Goal: Task Accomplishment & Management: Complete application form

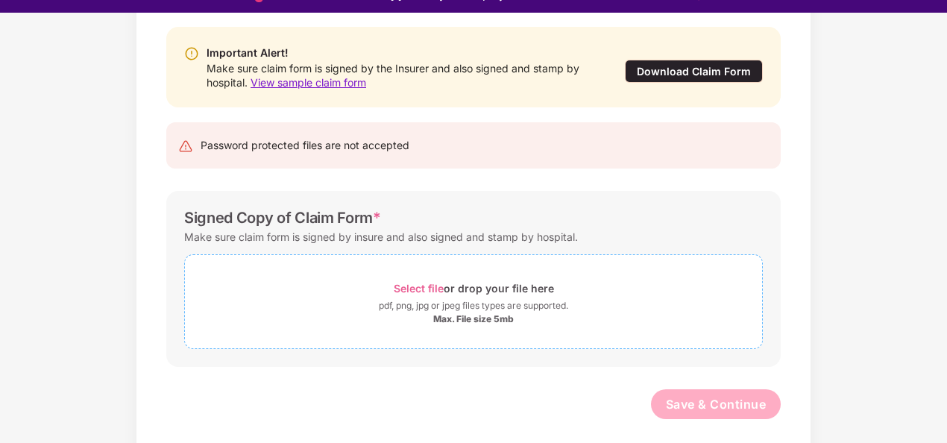
scroll to position [36, 0]
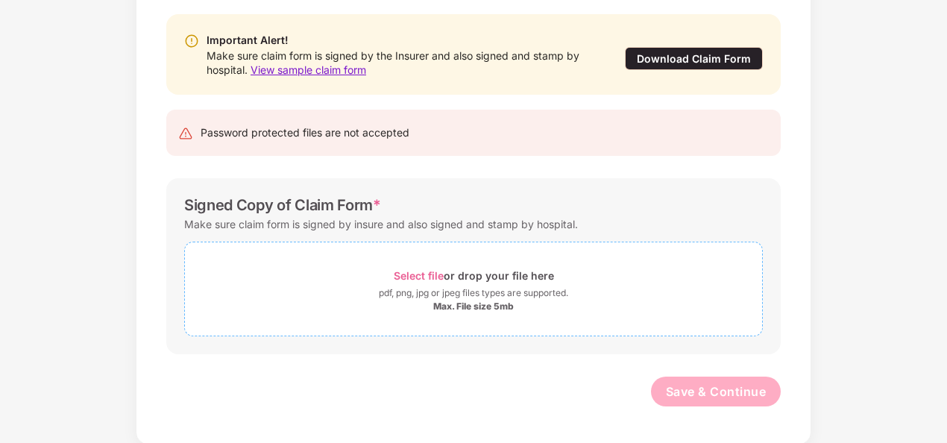
click at [486, 280] on div "Select file or drop your file here" at bounding box center [474, 275] width 160 height 20
click at [514, 257] on span "Select file or drop your file here pdf, png, jpg or jpeg files types are suppor…" at bounding box center [473, 288] width 577 height 71
click at [474, 282] on div "Select file or drop your file here" at bounding box center [474, 275] width 160 height 20
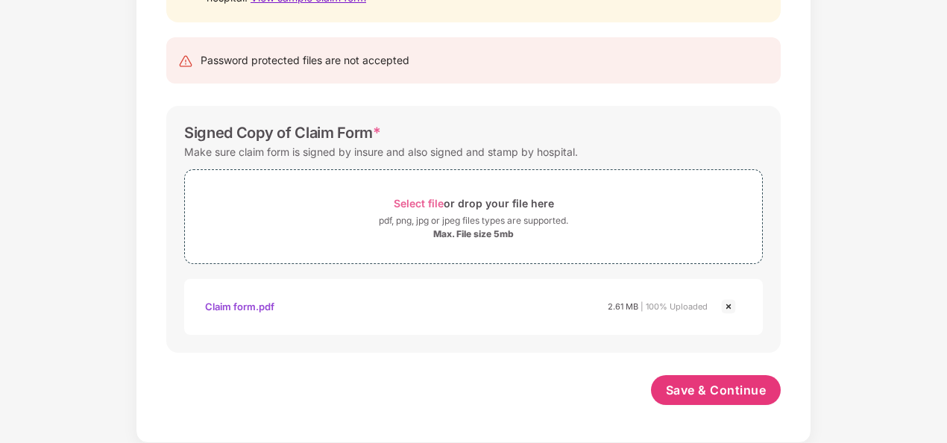
scroll to position [218, 0]
click at [708, 396] on span "Save & Continue" at bounding box center [716, 390] width 101 height 16
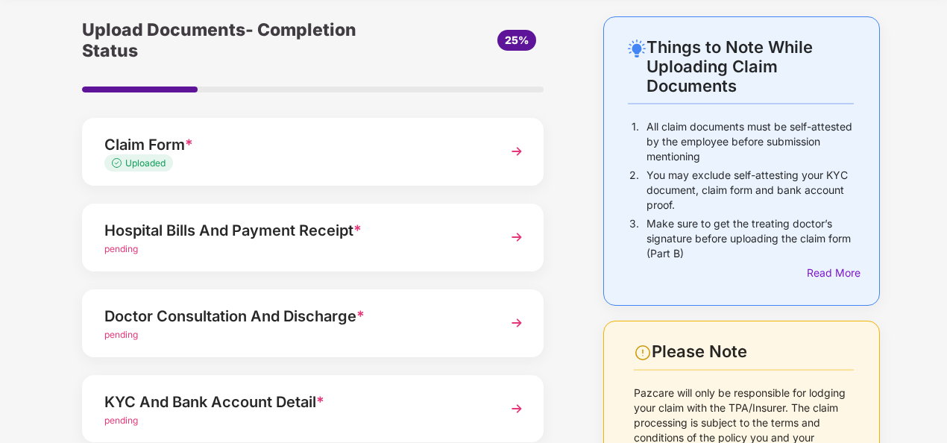
scroll to position [149, 0]
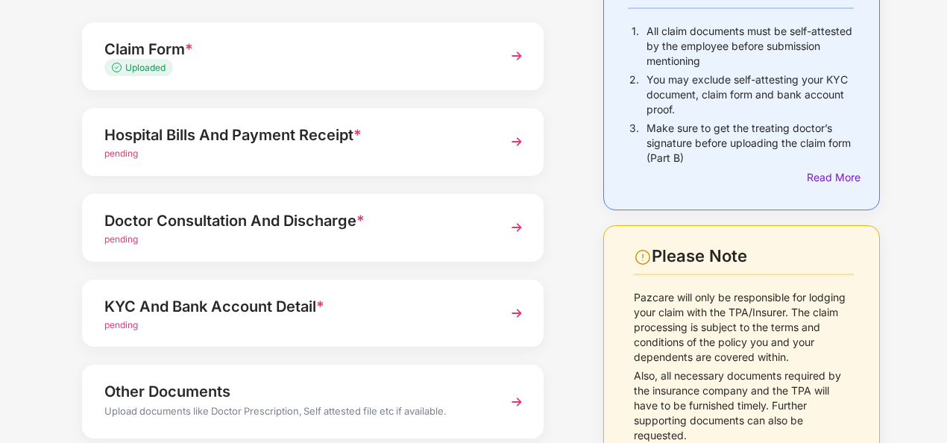
click at [239, 145] on div "Hospital Bills And Payment Receipt *" at bounding box center [295, 135] width 382 height 24
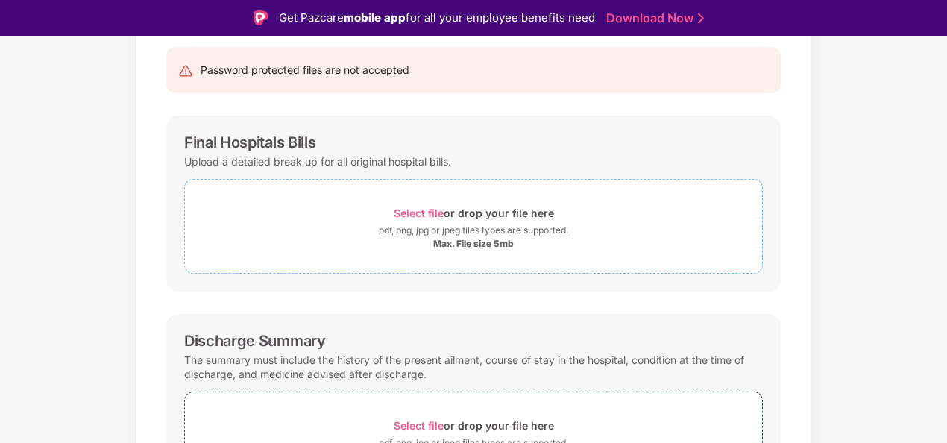
click at [510, 219] on div "Select file or drop your file here" at bounding box center [474, 213] width 160 height 20
click at [456, 227] on div "pdf, png, jpg or jpeg files types are supported." at bounding box center [473, 230] width 189 height 15
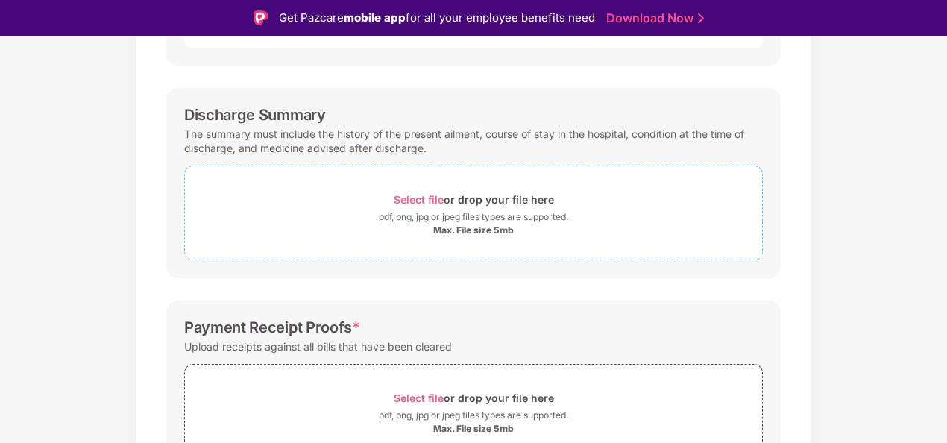
scroll to position [447, 0]
click at [483, 210] on div "pdf, png, jpg or jpeg files types are supported." at bounding box center [473, 215] width 189 height 15
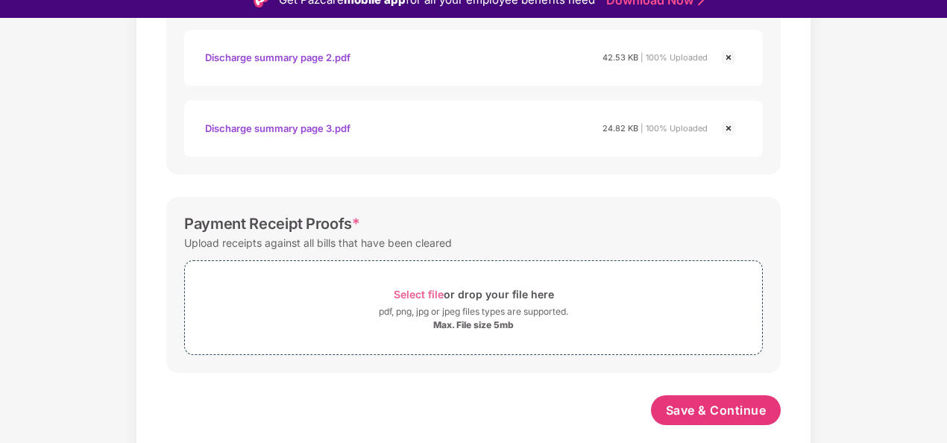
scroll to position [36, 0]
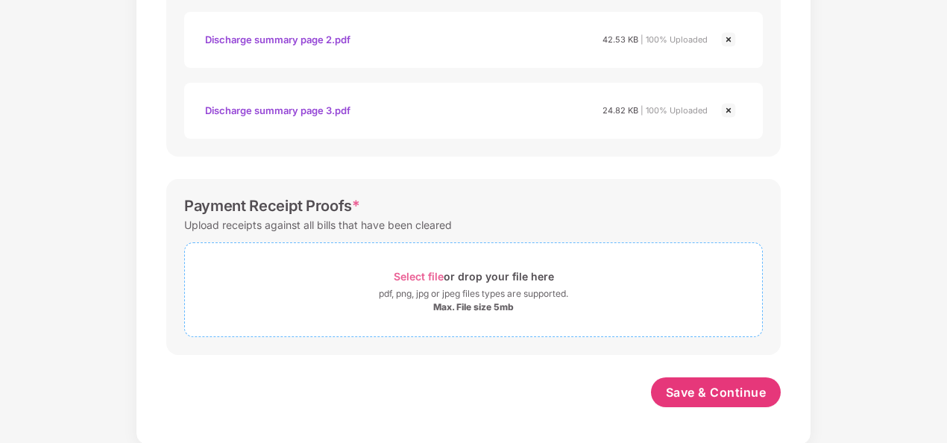
click at [457, 286] on div "pdf, png, jpg or jpeg files types are supported." at bounding box center [473, 293] width 189 height 15
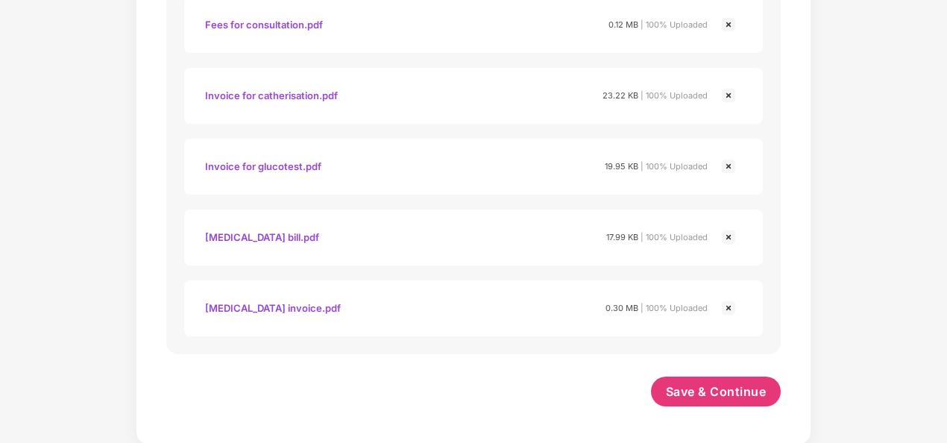
scroll to position [1381, 0]
click at [719, 397] on span "Save & Continue" at bounding box center [716, 392] width 101 height 16
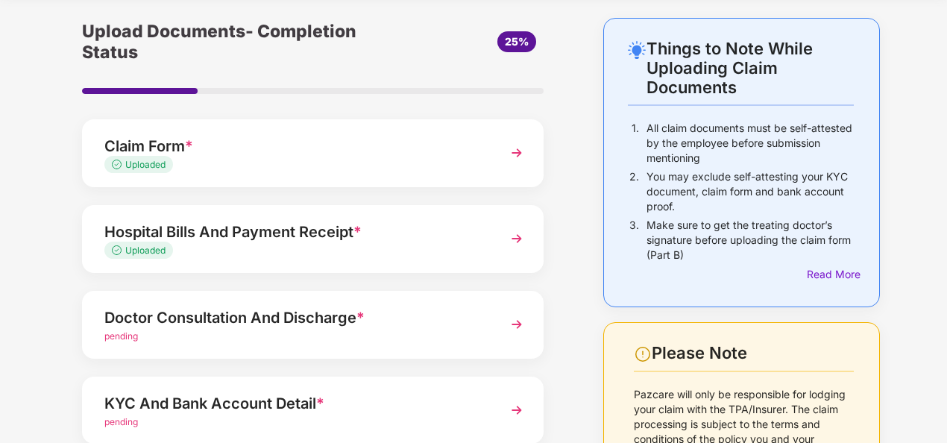
scroll to position [149, 0]
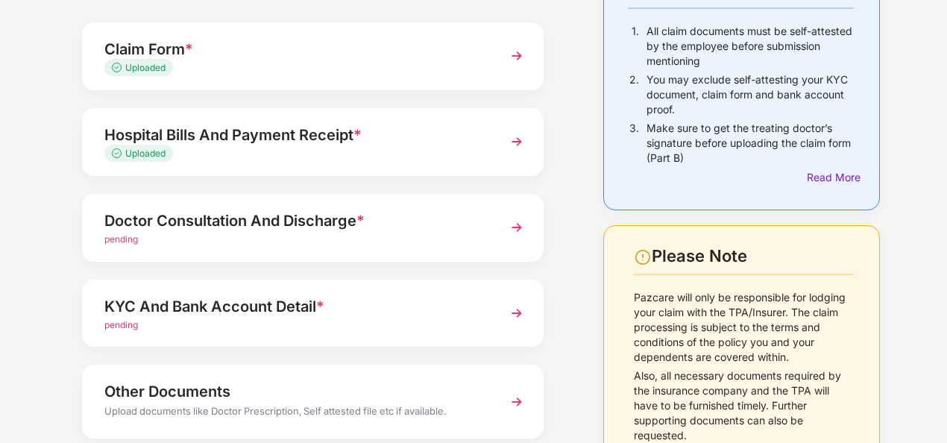
click at [209, 231] on div "Doctor Consultation And Discharge *" at bounding box center [295, 221] width 382 height 24
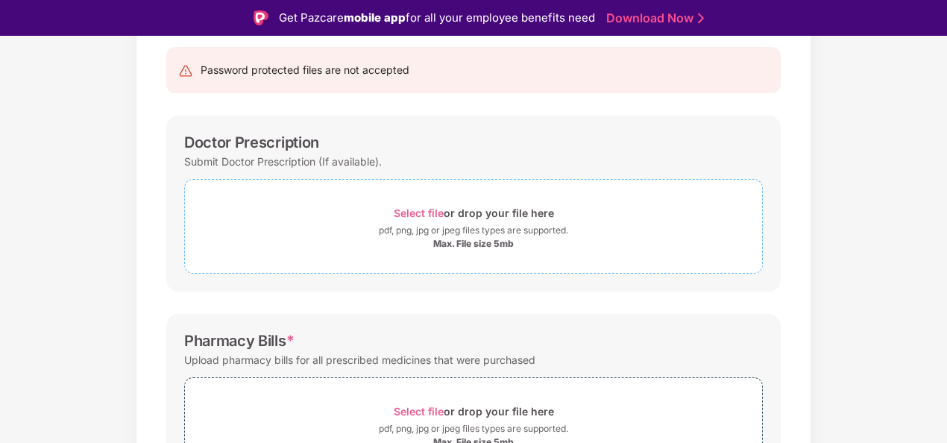
click at [508, 213] on div "Select file or drop your file here" at bounding box center [474, 213] width 160 height 20
click at [484, 225] on div "pdf, png, jpg or jpeg files types are supported." at bounding box center [473, 230] width 189 height 15
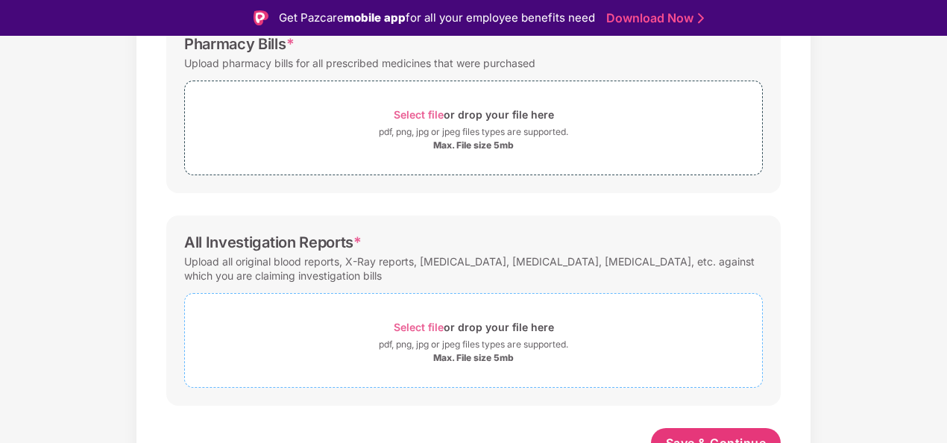
scroll to position [531, 0]
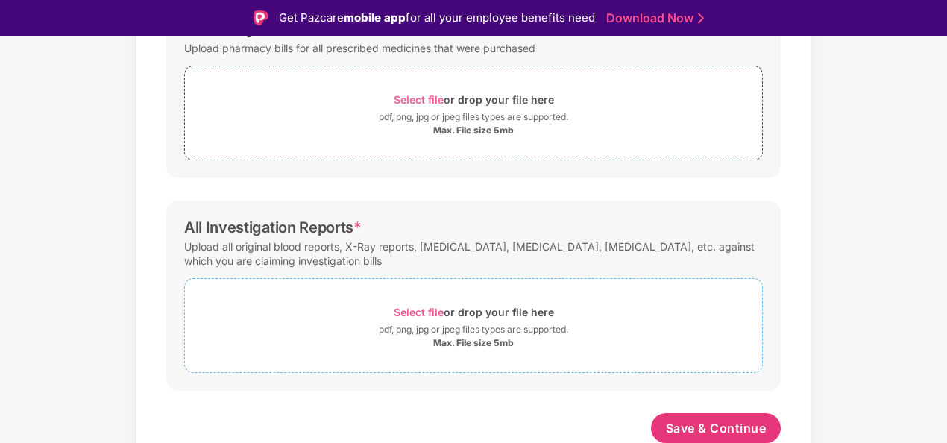
click at [496, 312] on div "Select file or drop your file here" at bounding box center [474, 312] width 160 height 20
click at [511, 310] on div "Select file or drop your file here" at bounding box center [474, 312] width 160 height 20
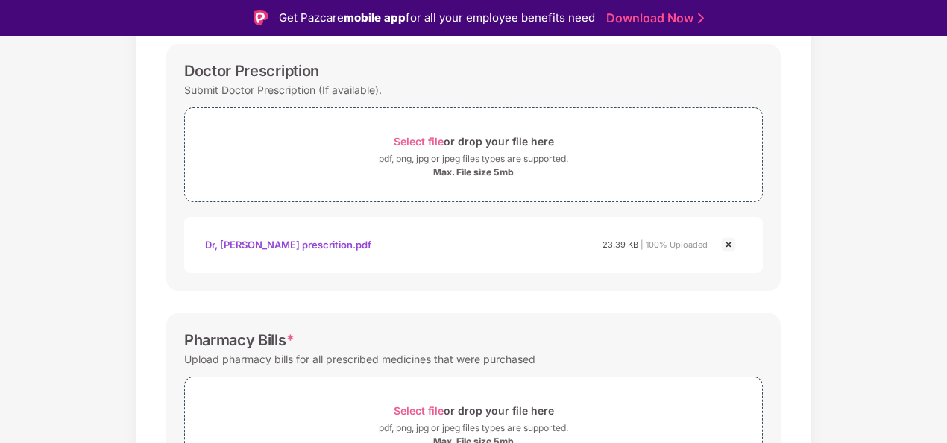
scroll to position [159, 0]
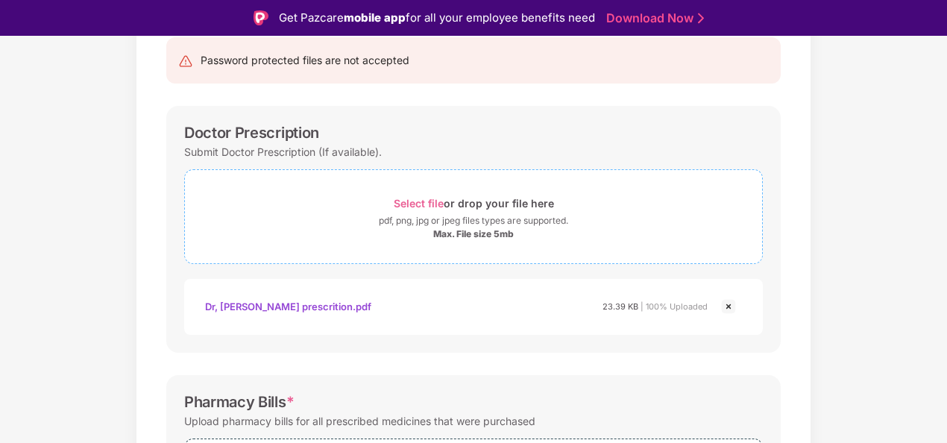
click at [455, 212] on div "Select file or drop your file here" at bounding box center [474, 203] width 160 height 20
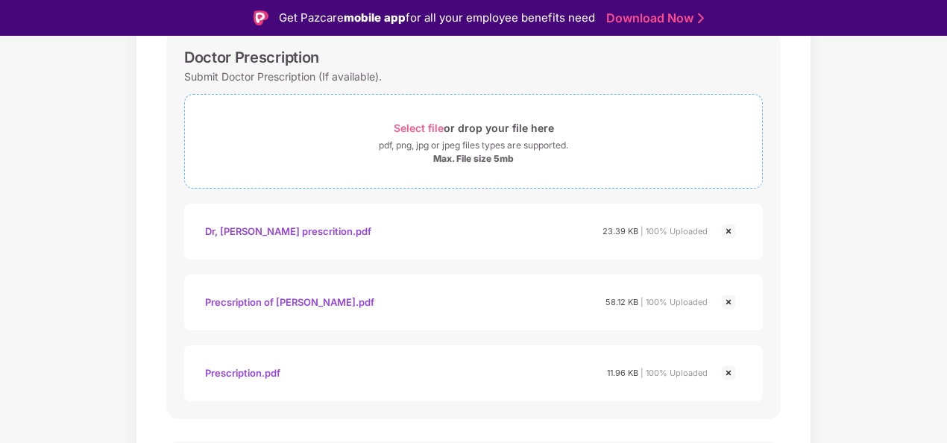
scroll to position [228, 0]
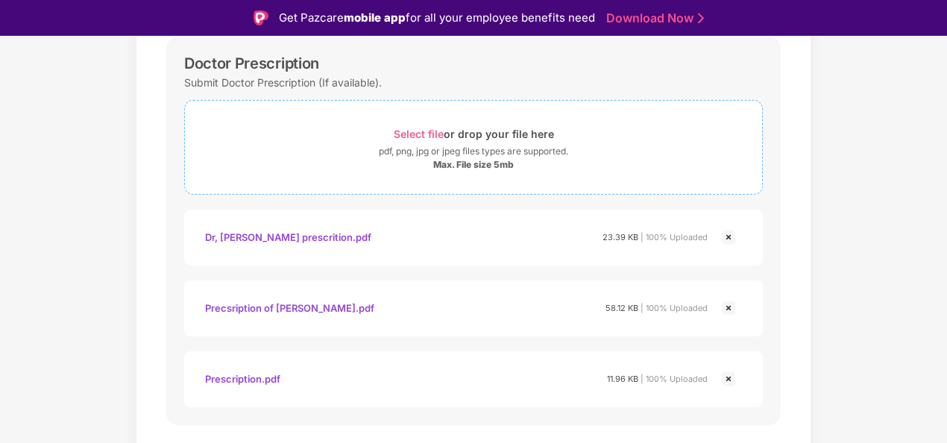
click at [477, 137] on div "Select file or drop your file here" at bounding box center [474, 134] width 160 height 20
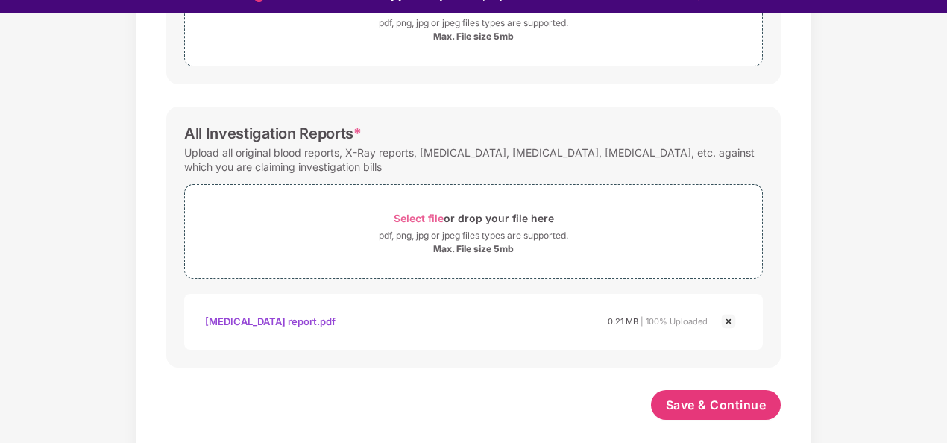
scroll to position [36, 0]
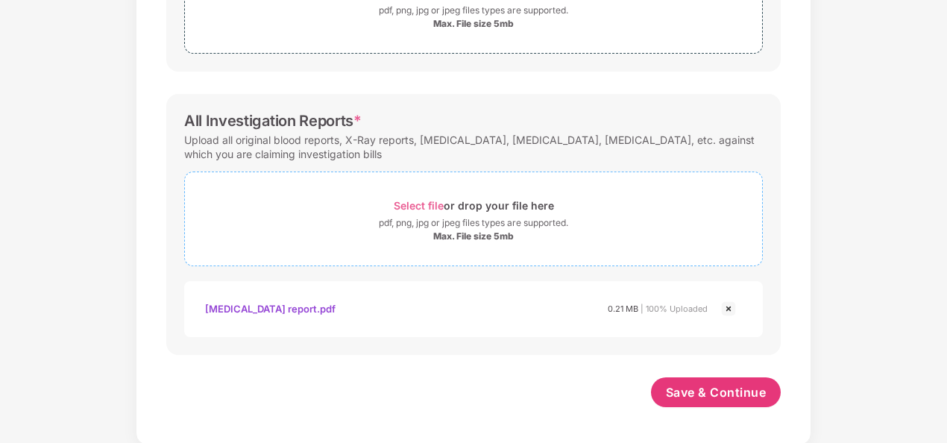
click at [485, 204] on div "Select file or drop your file here" at bounding box center [474, 205] width 160 height 20
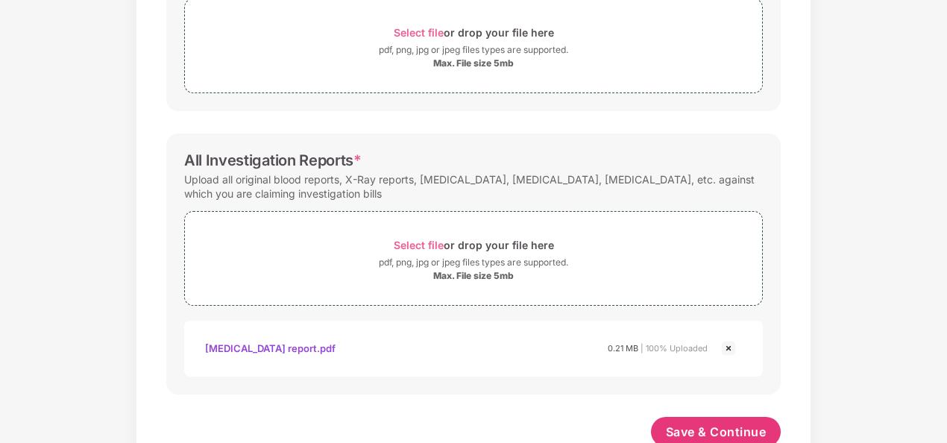
scroll to position [744, 0]
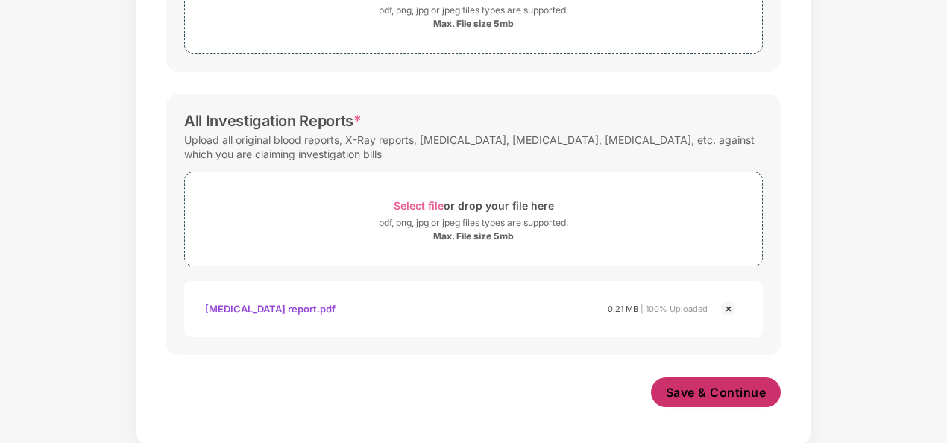
click at [696, 385] on span "Save & Continue" at bounding box center [716, 392] width 101 height 16
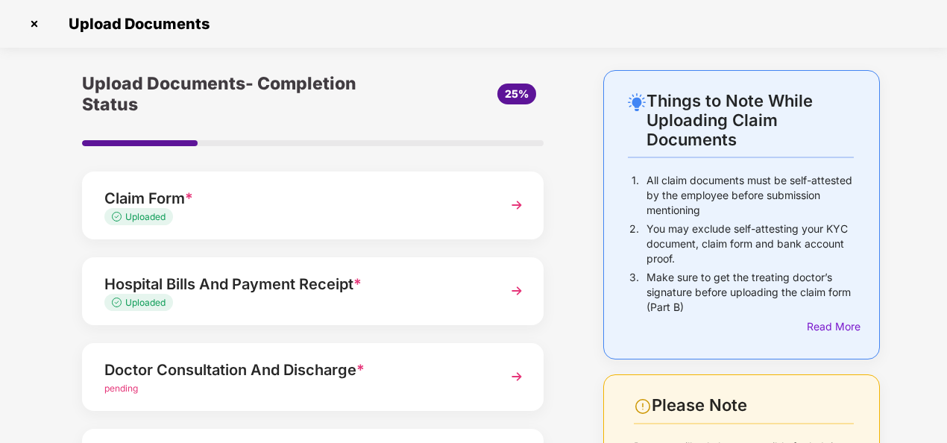
scroll to position [224, 0]
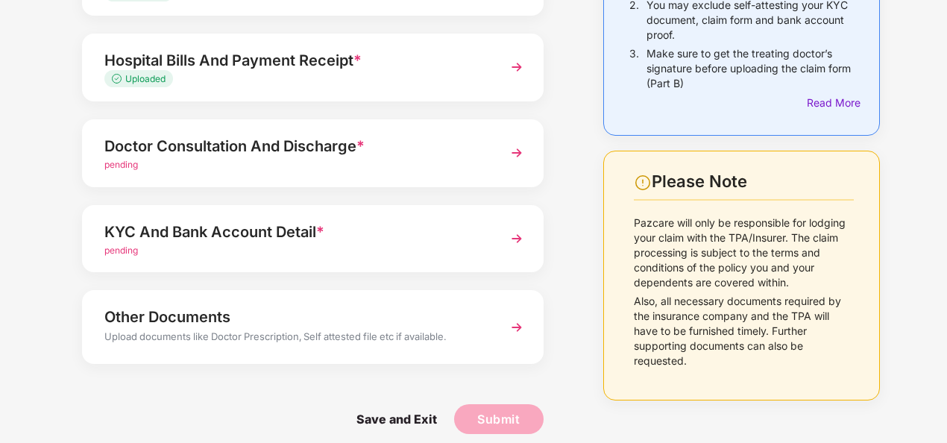
click at [219, 150] on div "Doctor Consultation And Discharge *" at bounding box center [295, 146] width 382 height 24
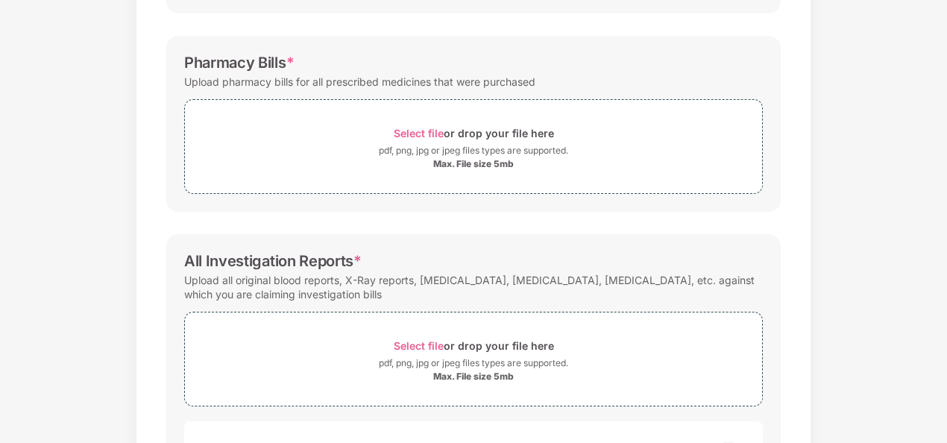
scroll to position [592, 0]
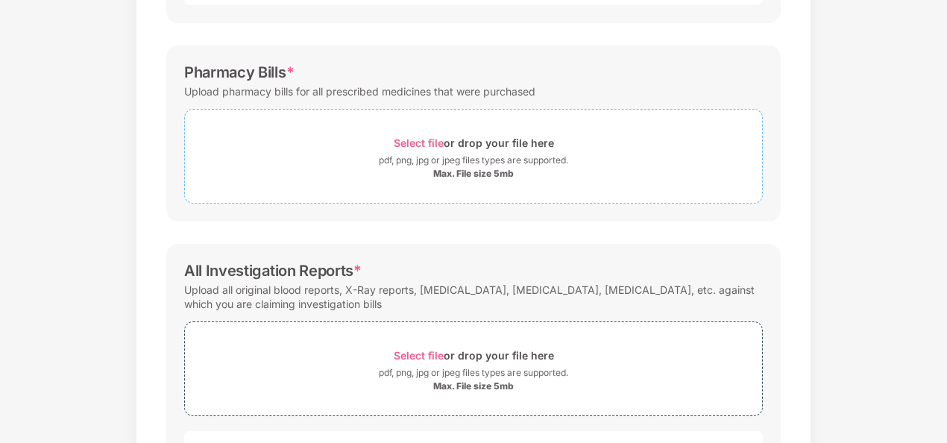
click at [461, 157] on div "pdf, png, jpg or jpeg files types are supported." at bounding box center [473, 160] width 189 height 15
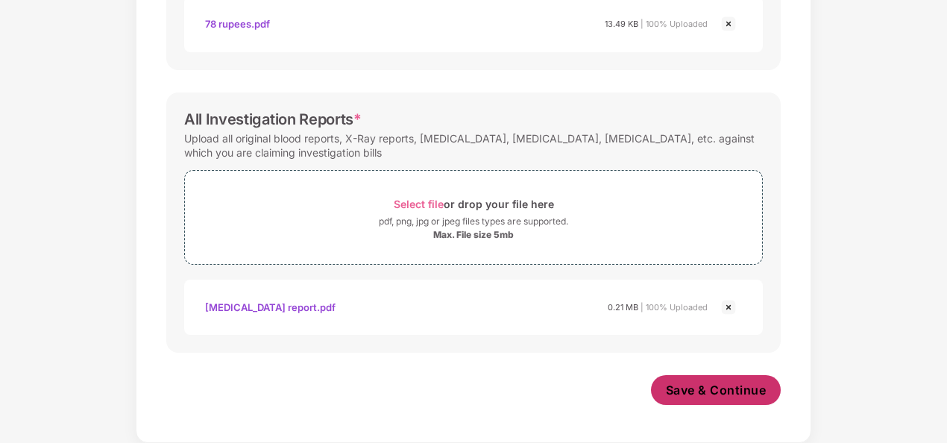
scroll to position [812, 0]
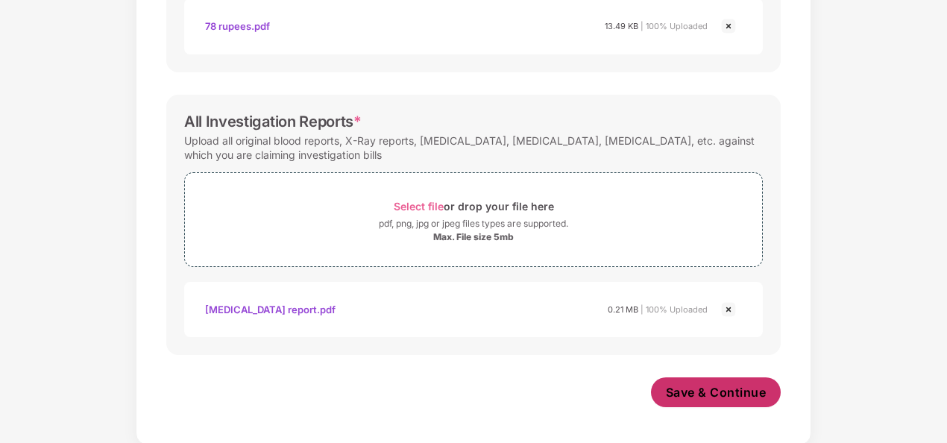
click at [695, 388] on span "Save & Continue" at bounding box center [716, 392] width 101 height 16
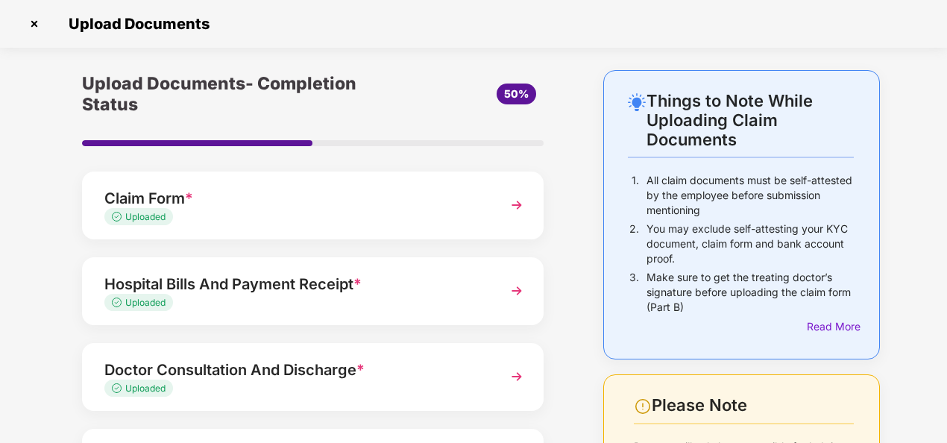
scroll to position [237, 0]
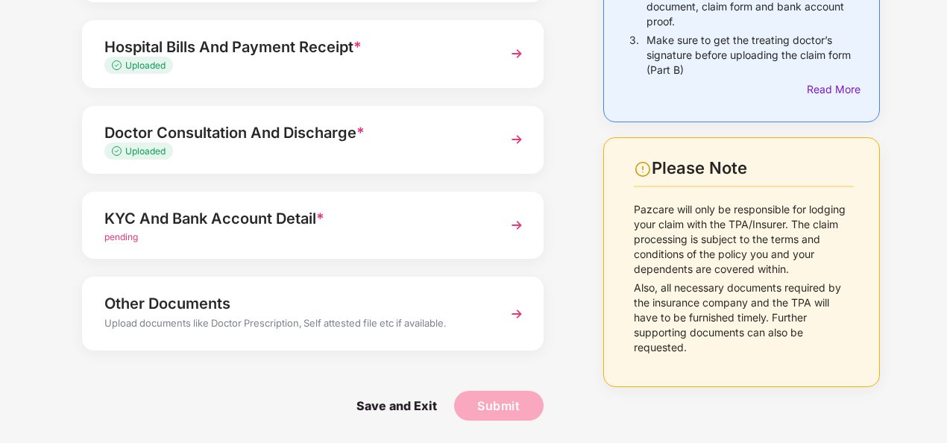
click at [215, 225] on div "KYC And Bank Account Detail *" at bounding box center [295, 218] width 382 height 24
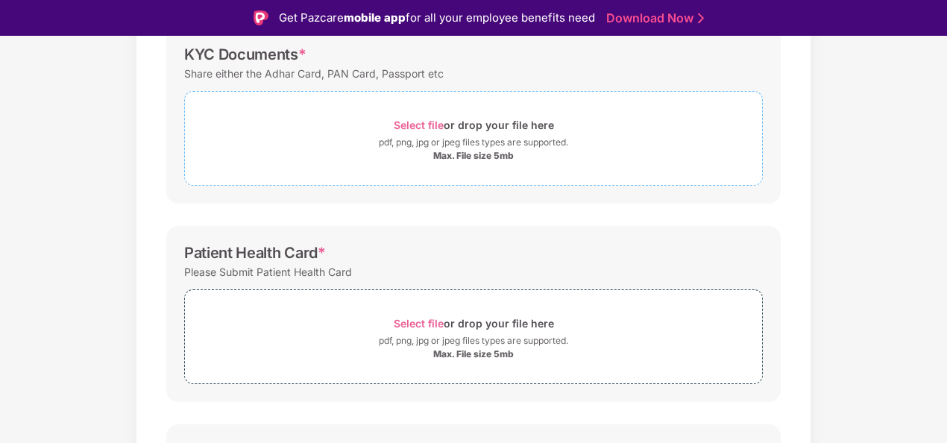
click at [471, 128] on div "Select file or drop your file here" at bounding box center [474, 125] width 160 height 20
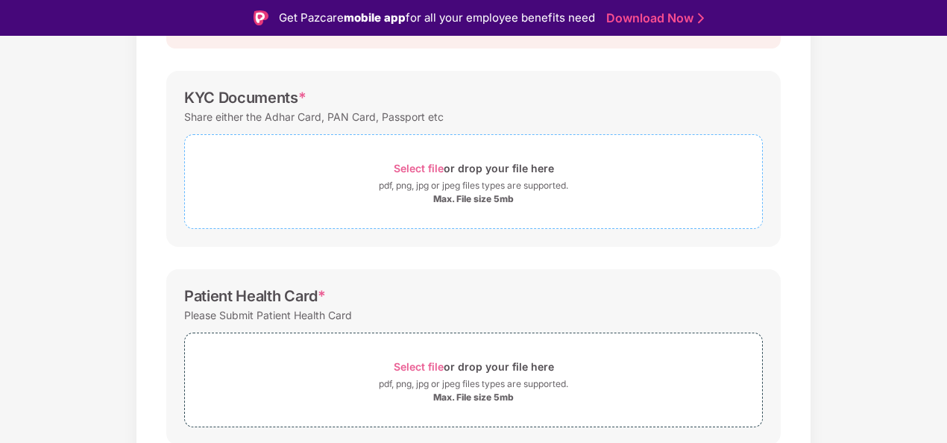
scroll to position [162, 0]
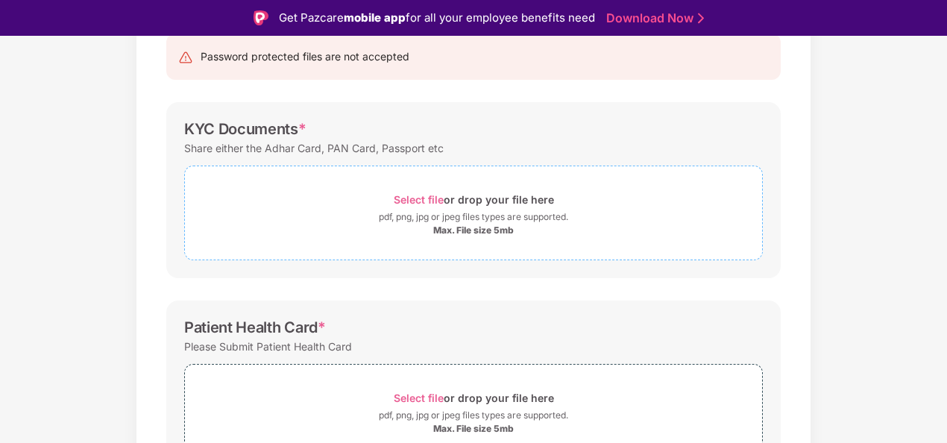
click at [508, 210] on div "pdf, png, jpg or jpeg files types are supported." at bounding box center [473, 216] width 189 height 15
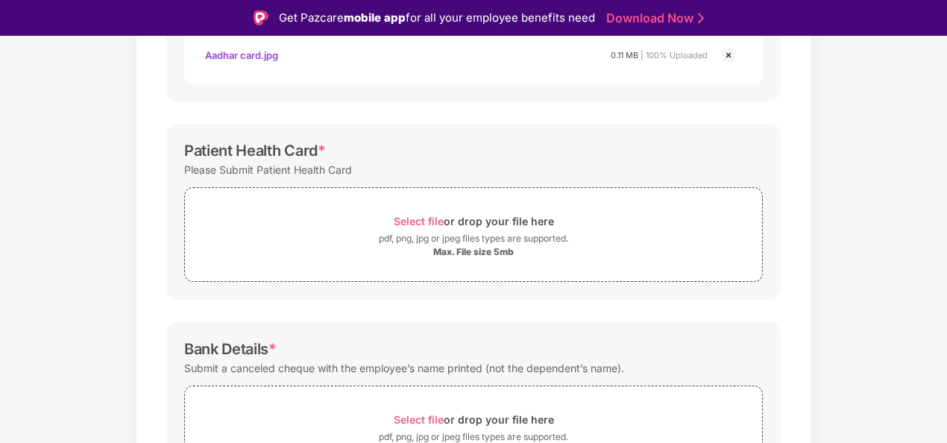
scroll to position [443, 0]
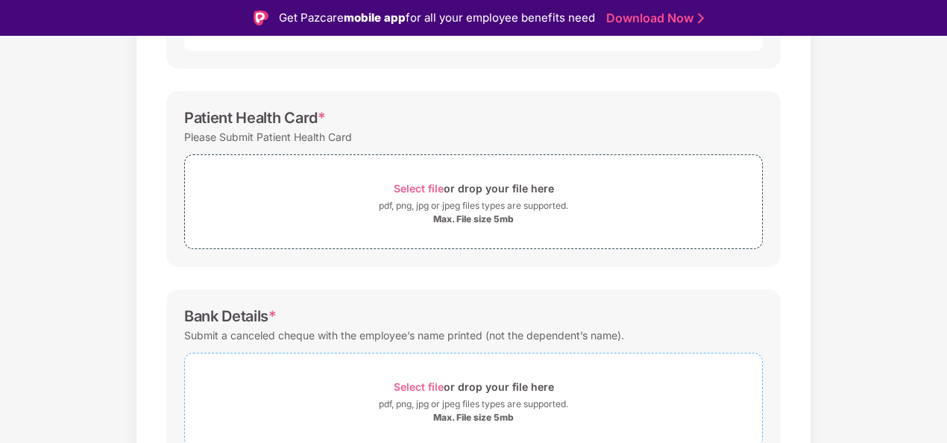
click at [525, 385] on div "Select file or drop your file here" at bounding box center [474, 386] width 160 height 20
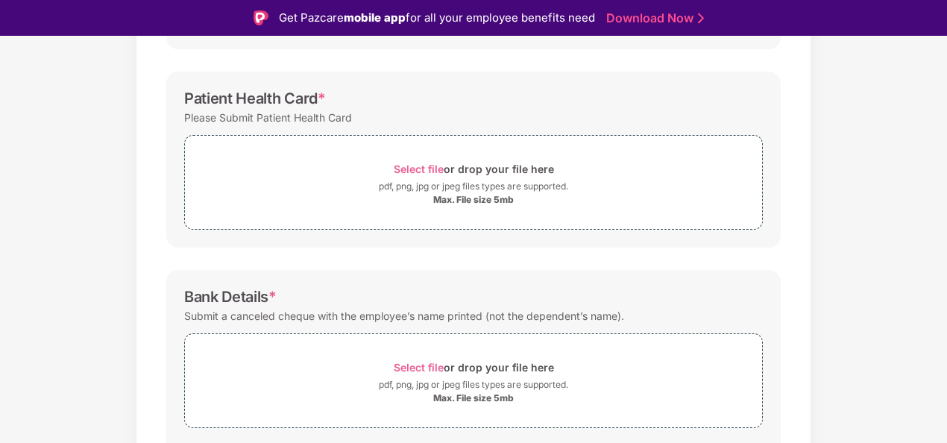
scroll to position [439, 0]
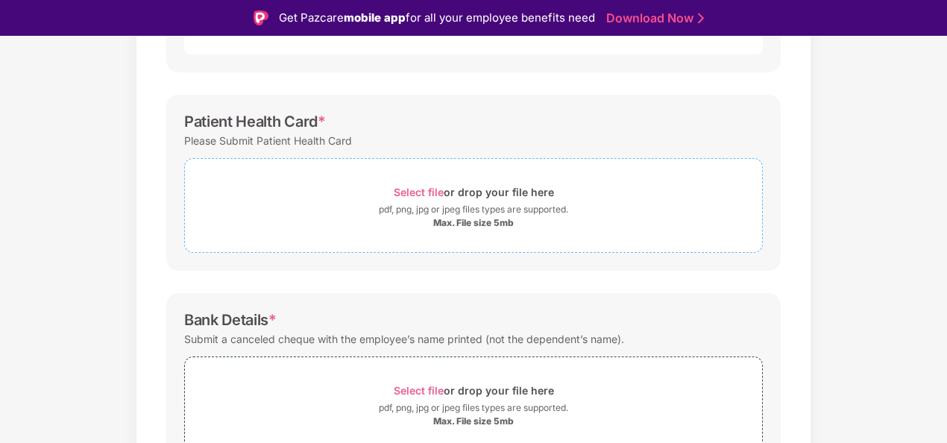
click at [492, 198] on div "Select file or drop your file here" at bounding box center [474, 192] width 160 height 20
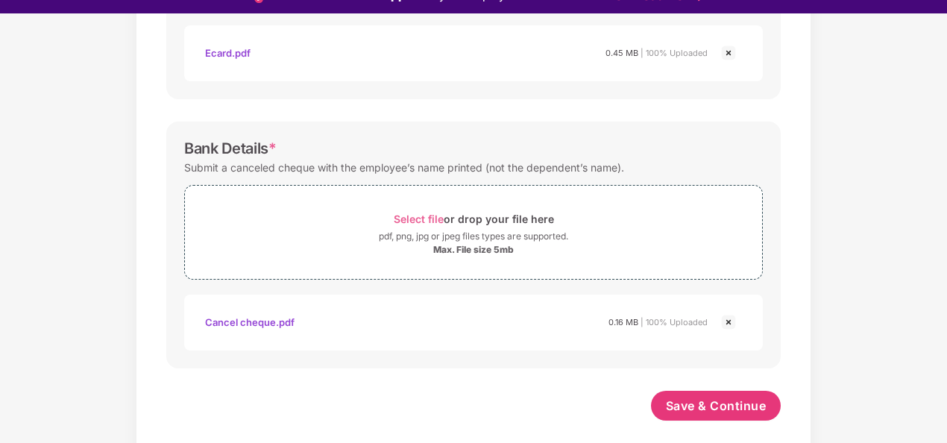
scroll to position [36, 0]
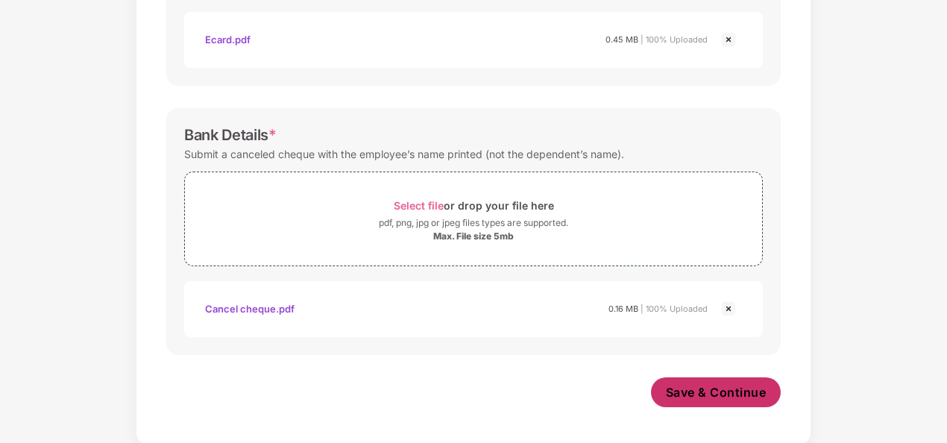
click at [702, 384] on span "Save & Continue" at bounding box center [716, 392] width 101 height 16
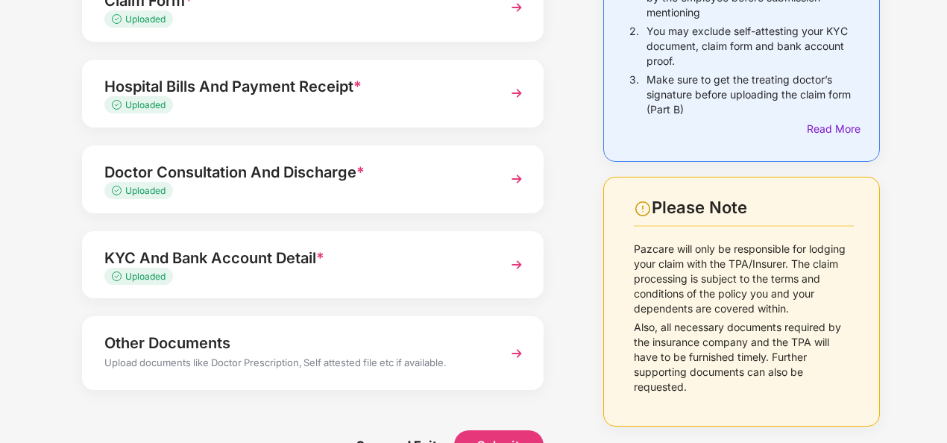
scroll to position [237, 0]
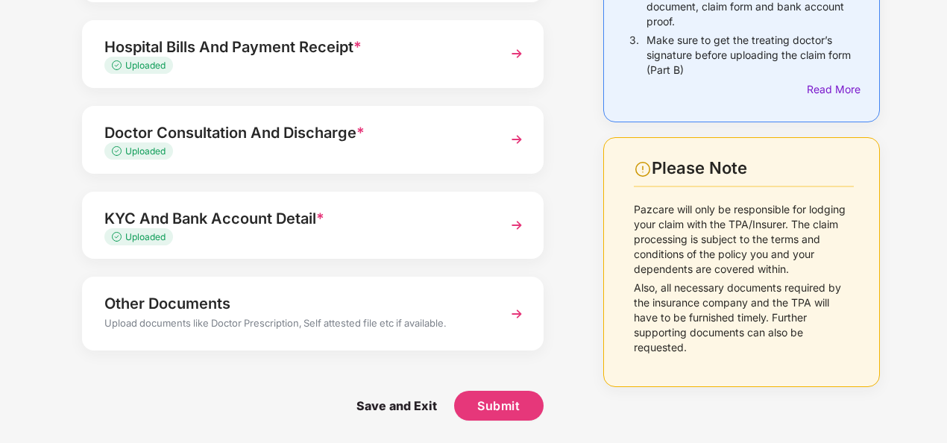
click at [213, 311] on div "Other Documents" at bounding box center [295, 303] width 382 height 24
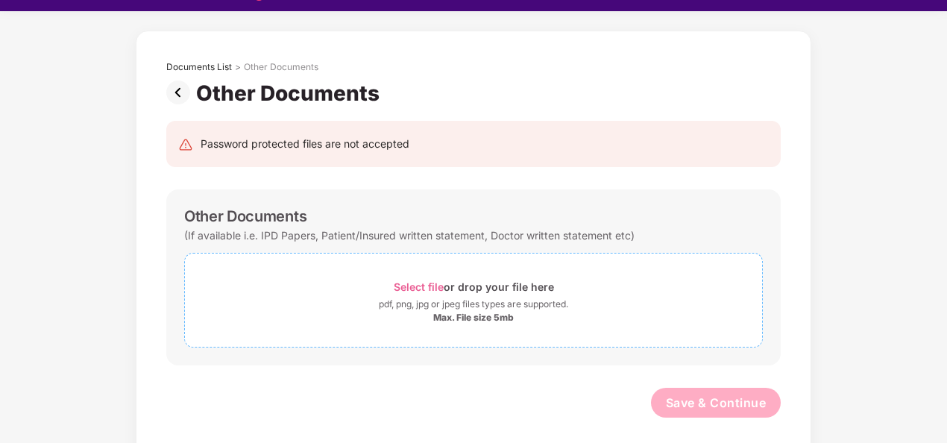
scroll to position [36, 0]
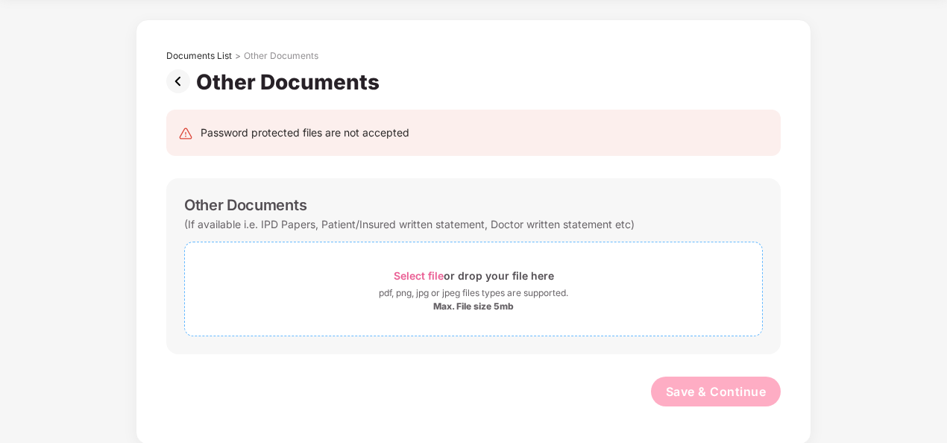
click at [467, 276] on div "Select file or drop your file here" at bounding box center [474, 275] width 160 height 20
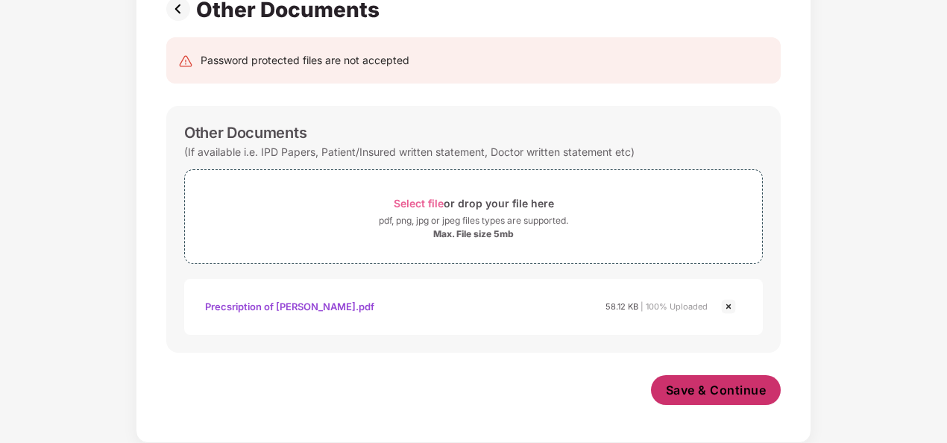
click at [713, 389] on span "Save & Continue" at bounding box center [716, 390] width 101 height 16
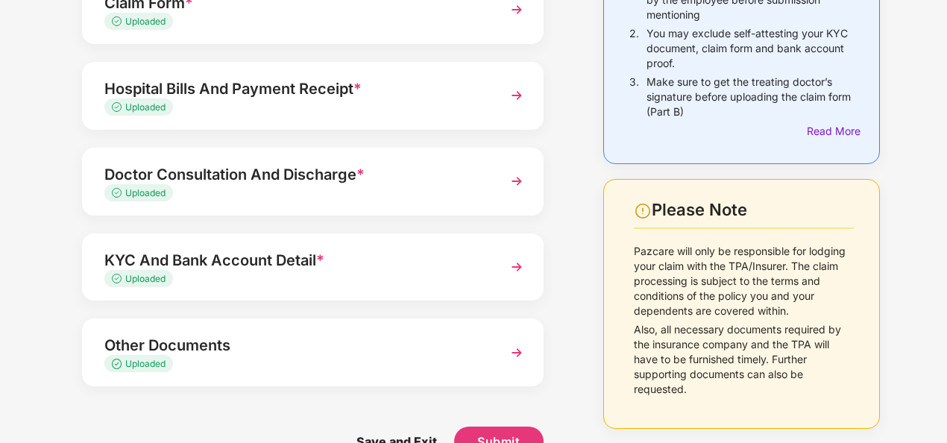
scroll to position [231, 0]
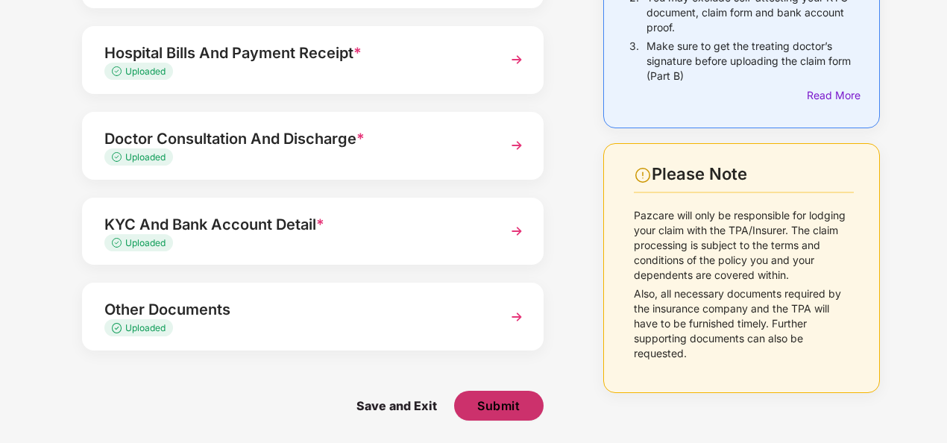
click at [493, 399] on span "Submit" at bounding box center [498, 405] width 42 height 16
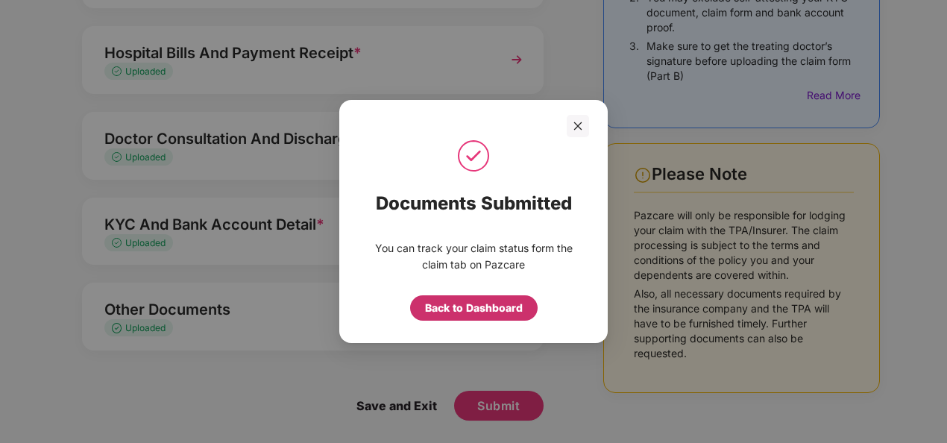
click at [476, 301] on div "Back to Dashboard" at bounding box center [474, 308] width 98 height 16
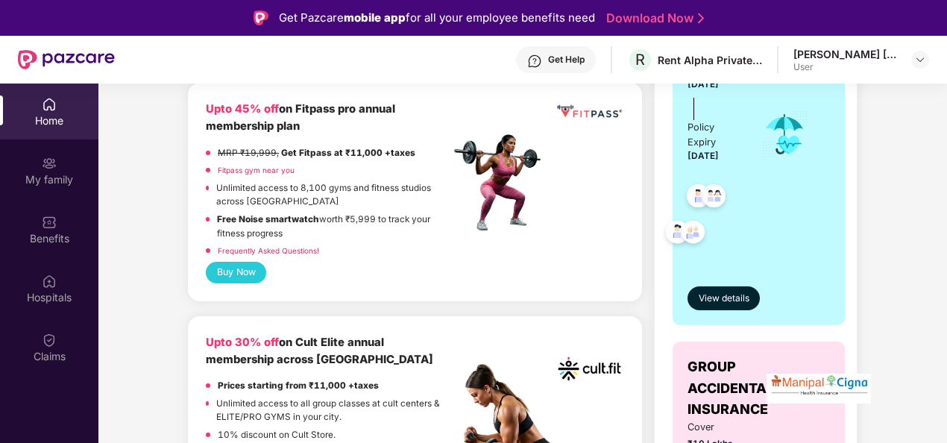
scroll to position [373, 0]
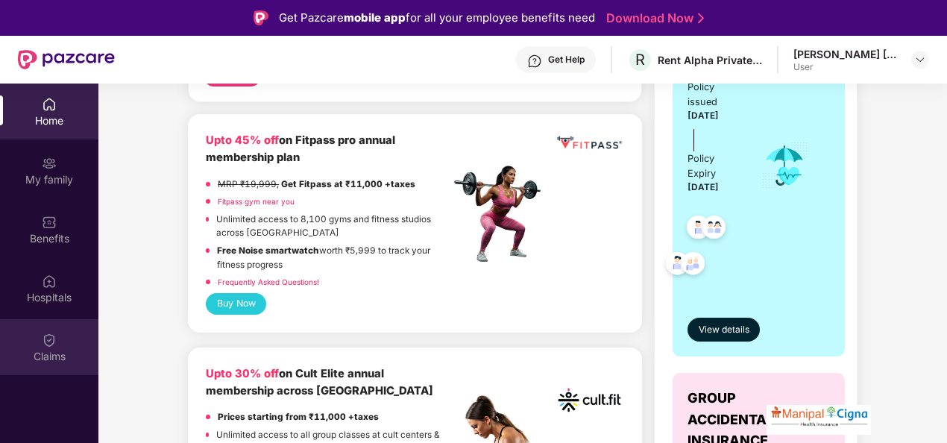
click at [73, 343] on div "Claims" at bounding box center [49, 347] width 98 height 56
